Goal: Task Accomplishment & Management: Manage account settings

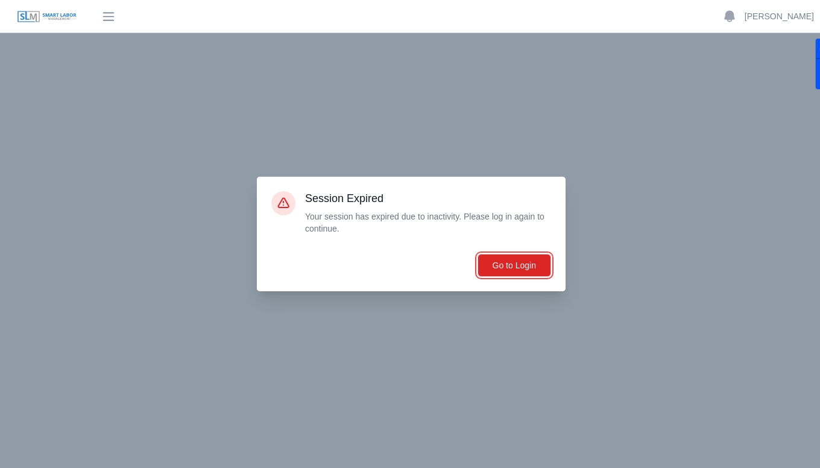
click at [515, 263] on button "Go to Login" at bounding box center [515, 265] width 74 height 23
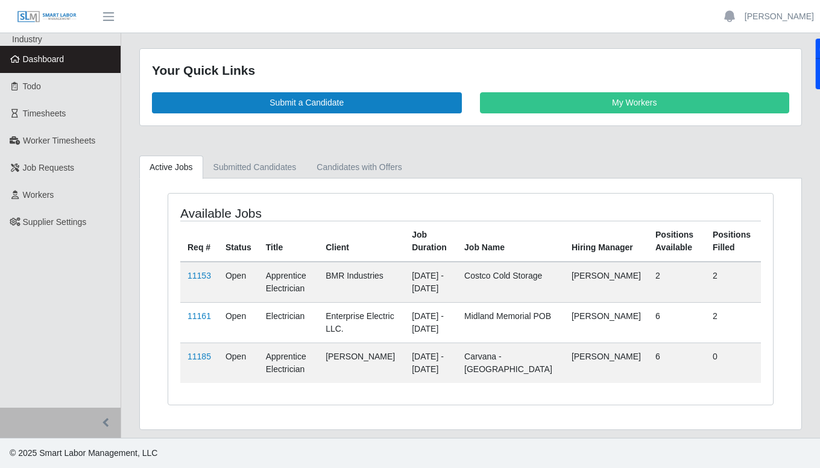
click at [64, 116] on span "Timesheets" at bounding box center [44, 114] width 43 height 10
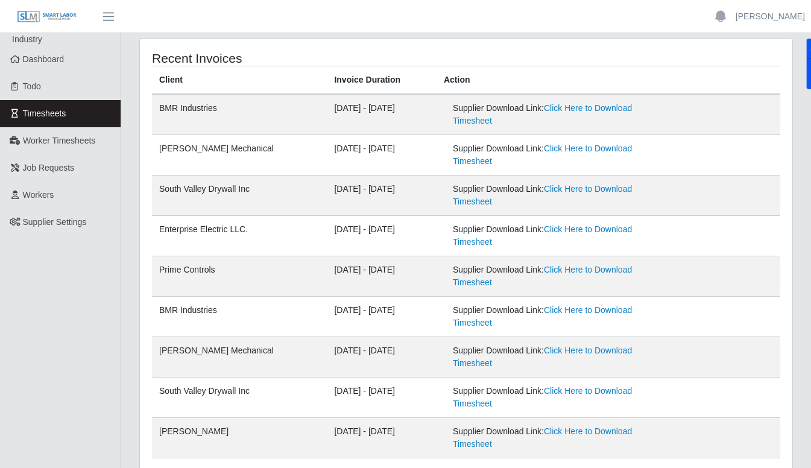
click at [577, 232] on link "Click Here to Download Timesheet" at bounding box center [542, 235] width 179 height 22
